Goal: Task Accomplishment & Management: Use online tool/utility

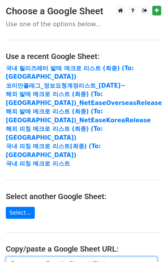
drag, startPoint x: 0, startPoint y: 0, endPoint x: 27, endPoint y: 140, distance: 143.1
click at [40, 257] on input "url" at bounding box center [81, 264] width 151 height 15
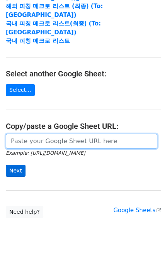
paste input "https://docs.google.com/spreadsheets/d/1PqhN25DqTE7cknRQ7tPKV69PWXiE_dEo5T_w5FT…"
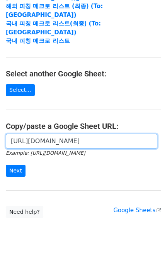
scroll to position [0, 184]
type input "https://docs.google.com/spreadsheets/d/1PqhN25DqTE7cknRQ7tPKV69PWXiE_dEo5T_w5FT…"
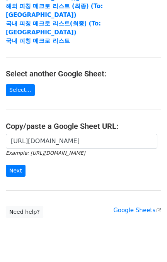
click at [10, 159] on div "https://docs.google.com/spreadsheets/d/1PqhN25DqTE7cknRQ7tPKV69PWXiE_dEo5T_w5FT…" at bounding box center [83, 159] width 167 height 51
click at [18, 165] on input "Next" at bounding box center [16, 171] width 20 height 12
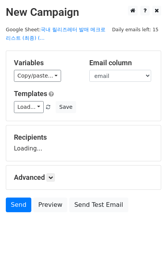
click at [28, 113] on div "Variables Copy/paste... {{email}} {{name}} {{company}} {{아티스트 프로필 링크}} {{앨범링크}}…" at bounding box center [83, 86] width 154 height 70
click at [27, 105] on link "Load..." at bounding box center [29, 107] width 30 height 12
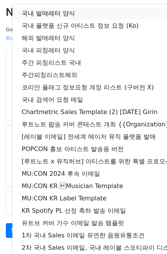
click at [53, 13] on link "국내 발매레터 양식" at bounding box center [136, 13] width 248 height 12
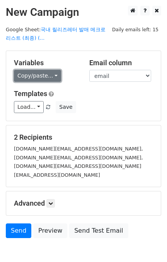
click at [37, 77] on link "Copy/paste..." at bounding box center [37, 76] width 47 height 12
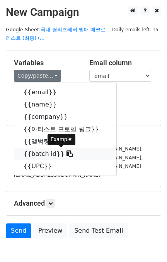
click at [45, 153] on link "{{batch id}}" at bounding box center [65, 154] width 102 height 12
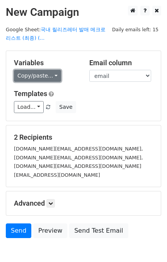
click at [44, 79] on link "Copy/paste..." at bounding box center [37, 76] width 47 height 12
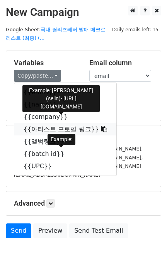
click at [50, 129] on link "{{아티스트 프로필 링크}}" at bounding box center [65, 129] width 102 height 12
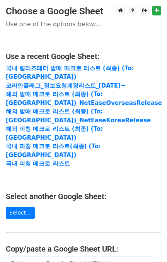
scroll to position [123, 0]
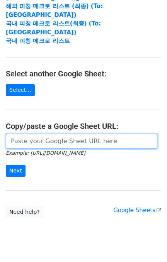
click at [51, 134] on input "url" at bounding box center [81, 141] width 151 height 15
paste input "https://docs.google.com/spreadsheets/d/1CFa0WOd5D8IAetE-f_fQO3IG_rmJ8-Khh71kDqp…"
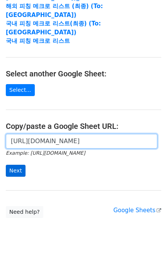
scroll to position [0, 240]
type input "https://docs.google.com/spreadsheets/d/1CFa0WOd5D8IAetE-f_fQO3IG_rmJ8-Khh71kDqp…"
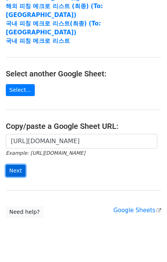
click at [19, 165] on input "Next" at bounding box center [16, 171] width 20 height 12
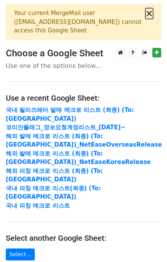
click at [147, 15] on button "×" at bounding box center [149, 13] width 8 height 9
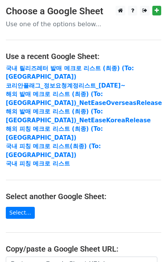
scroll to position [123, 0]
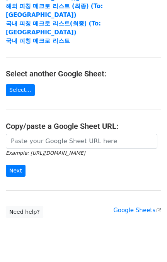
click at [49, 114] on main "Choose a Google Sheet Use one of the options below... Use a recent Google Sheet…" at bounding box center [83, 50] width 167 height 335
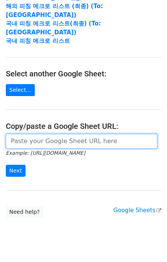
click at [48, 134] on input "url" at bounding box center [81, 141] width 151 height 15
paste input "selin_Repeat"
type input "selin_Repeat"
paste input "https://docs.google.com/spreadsheets/d/1CFa0WOd5D8IAetE-f_fQO3IG_rmJ8-Khh71kDqp…"
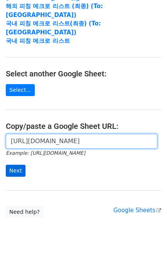
type input "https://docs.google.com/spreadsheets/d/1CFa0WOd5D8IAetE-f_fQO3IG_rmJ8-Khh71kDqp…"
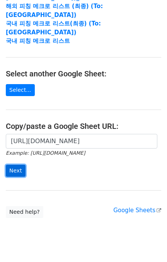
click at [10, 165] on input "Next" at bounding box center [16, 171] width 20 height 12
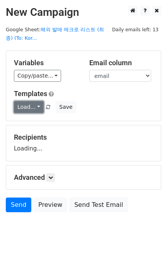
click at [20, 107] on link "Load..." at bounding box center [29, 107] width 30 height 12
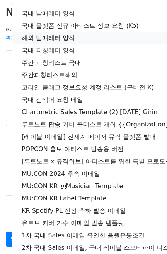
click at [55, 35] on link "해외 발매레터 양식" at bounding box center [136, 38] width 248 height 12
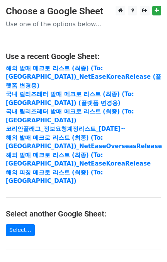
scroll to position [140, 0]
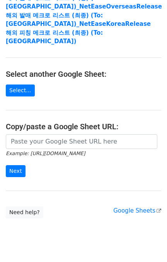
click at [45, 134] on input "url" at bounding box center [81, 141] width 151 height 15
click at [15, 165] on input "Next" at bounding box center [16, 171] width 20 height 12
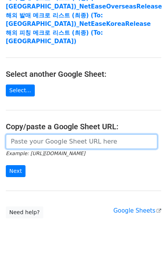
click at [51, 134] on input "url" at bounding box center [81, 141] width 151 height 15
paste input "[URL][DOMAIN_NAME]"
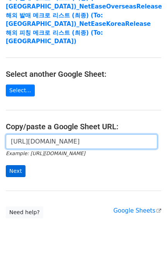
scroll to position [0, 151]
type input "[URL][DOMAIN_NAME]"
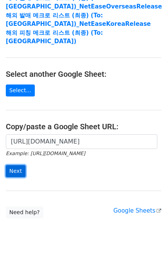
click at [17, 165] on input "Next" at bounding box center [16, 171] width 20 height 12
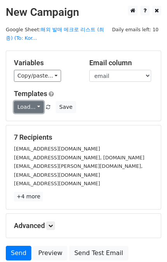
click at [29, 108] on link "Load..." at bounding box center [29, 107] width 30 height 12
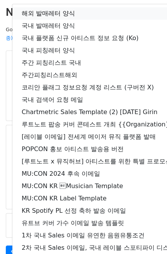
click at [44, 8] on link "해외 발매레터 양식" at bounding box center [136, 13] width 248 height 12
